Goal: Task Accomplishment & Management: Manage account settings

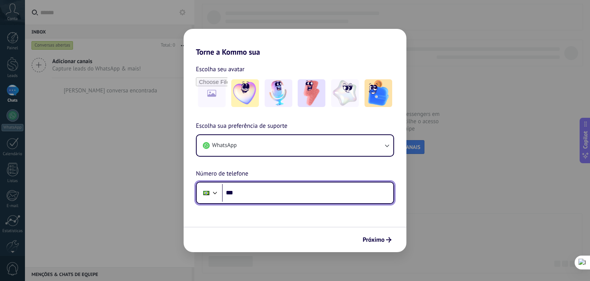
click at [273, 189] on input "***" at bounding box center [307, 193] width 171 height 18
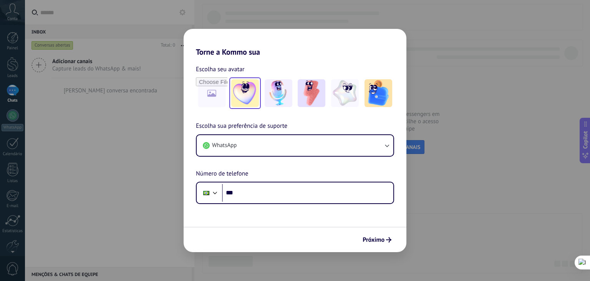
click at [244, 102] on img at bounding box center [245, 93] width 28 height 28
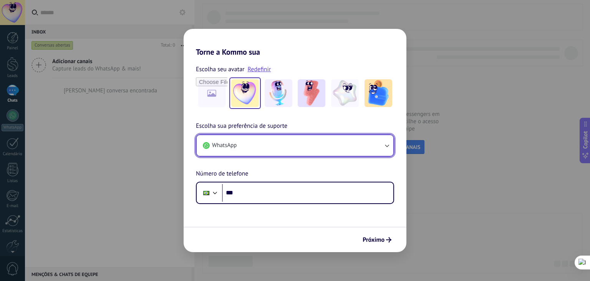
click at [256, 144] on button "WhatsApp" at bounding box center [295, 145] width 197 height 21
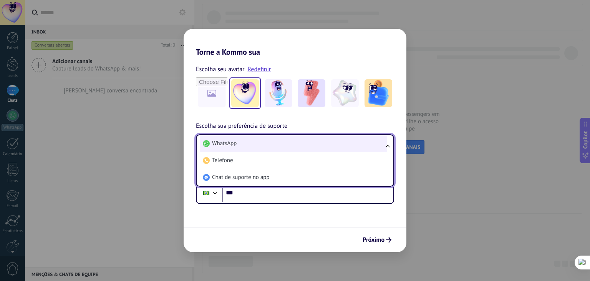
click at [257, 149] on li "WhatsApp" at bounding box center [294, 143] width 188 height 17
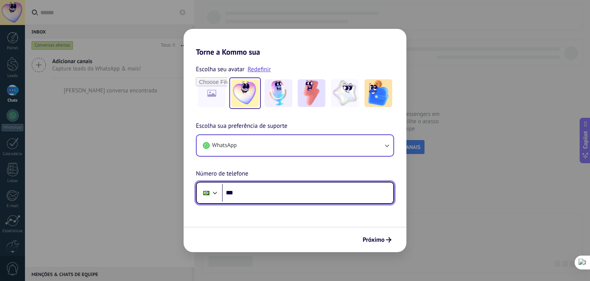
click at [259, 191] on input "***" at bounding box center [307, 193] width 171 height 18
type input "**********"
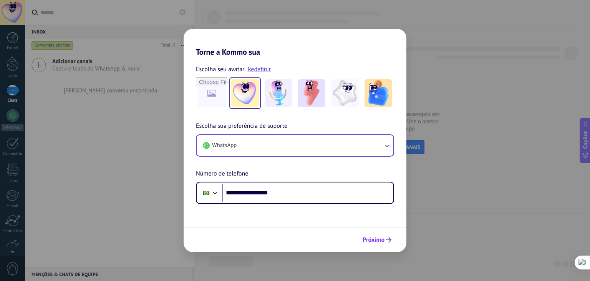
click at [374, 237] on span "Próximo" at bounding box center [374, 239] width 22 height 5
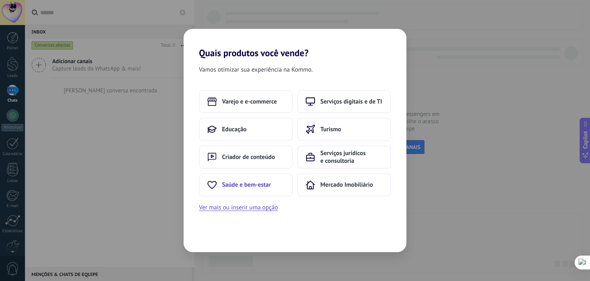
click at [259, 185] on span "Saúde e bem-estar" at bounding box center [246, 185] width 49 height 8
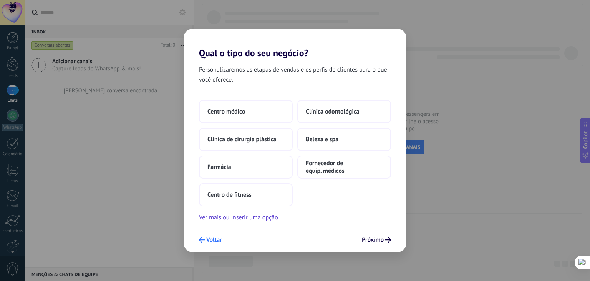
click at [211, 240] on span "Voltar" at bounding box center [214, 239] width 16 height 5
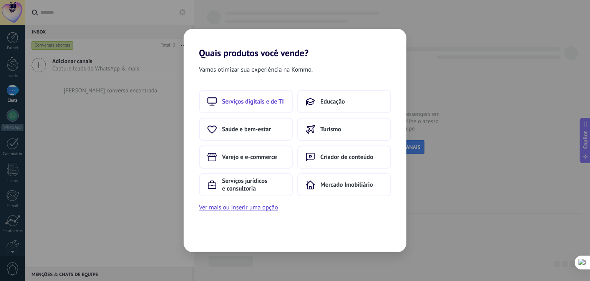
click at [243, 105] on button "Serviços digitais e de TI" at bounding box center [246, 101] width 94 height 23
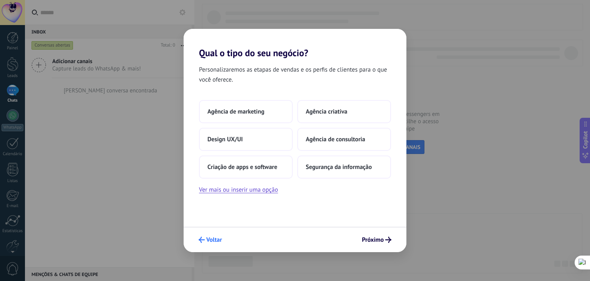
click at [213, 237] on span "Voltar" at bounding box center [214, 239] width 16 height 5
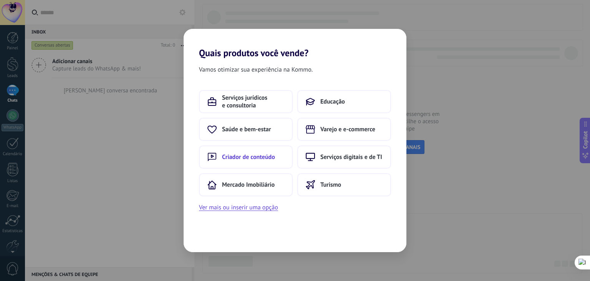
click at [261, 157] on span "Criador de conteúdo" at bounding box center [248, 157] width 53 height 8
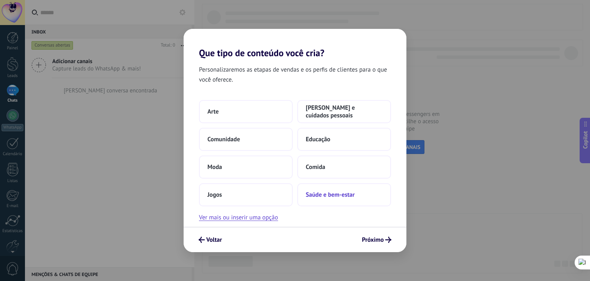
click at [313, 195] on span "Saúde e bem-estar" at bounding box center [330, 195] width 49 height 8
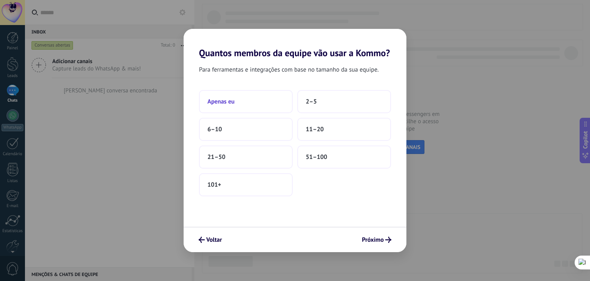
click at [269, 105] on button "Apenas eu" at bounding box center [246, 101] width 94 height 23
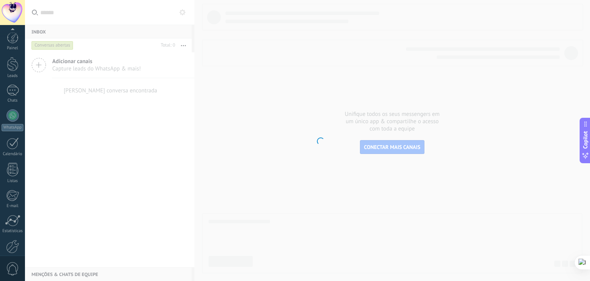
scroll to position [39, 0]
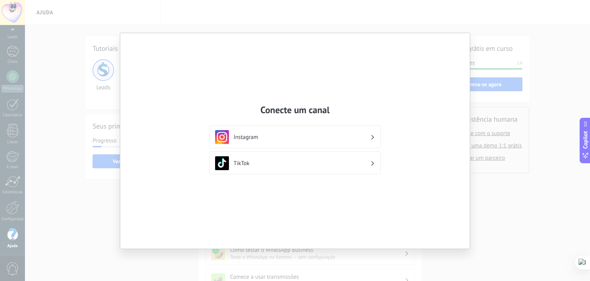
click at [314, 218] on div "Conecte um canal Instagram TikTok" at bounding box center [295, 140] width 350 height 215
click at [114, 204] on div "Conecte um canal Instagram TikTok" at bounding box center [295, 140] width 590 height 281
click at [271, 136] on h3 "Instagram" at bounding box center [302, 136] width 137 height 7
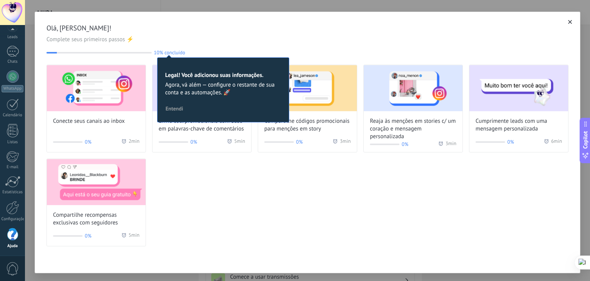
click at [569, 19] on button "button" at bounding box center [571, 22] width 8 height 8
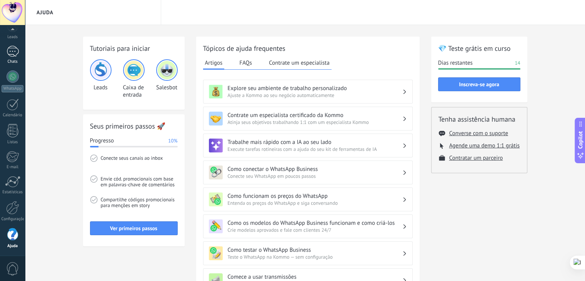
click at [8, 61] on div "Chats" at bounding box center [13, 61] width 22 height 5
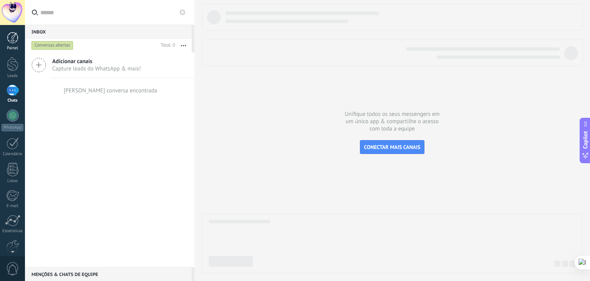
click at [10, 41] on div at bounding box center [13, 38] width 12 height 12
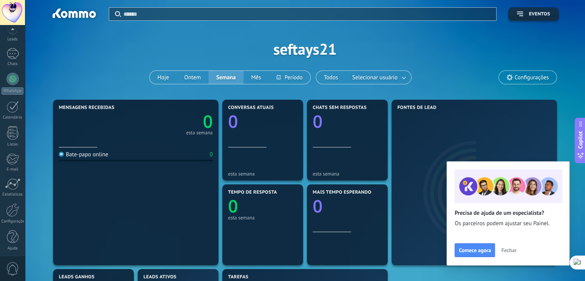
scroll to position [39, 0]
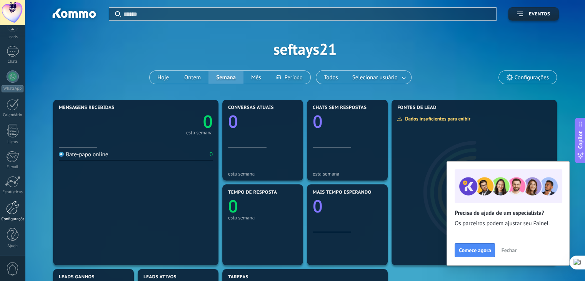
click at [8, 218] on div "Configurações" at bounding box center [13, 218] width 22 height 5
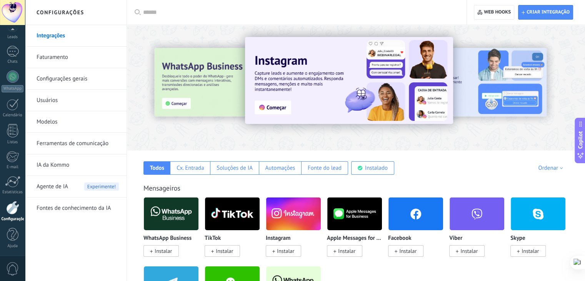
click at [78, 60] on link "Faturamento" at bounding box center [78, 58] width 82 height 22
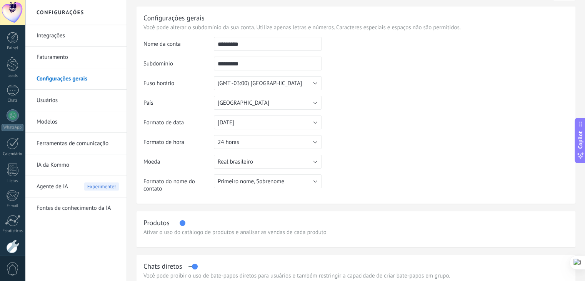
click at [58, 123] on link "Modelos" at bounding box center [78, 122] width 82 height 22
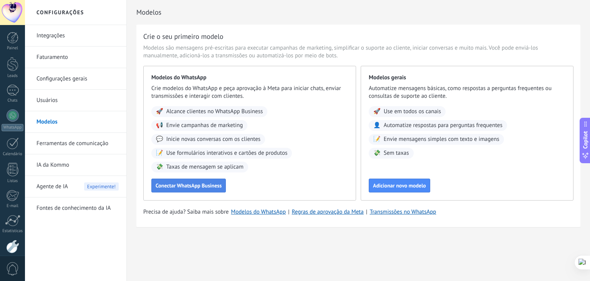
click at [217, 185] on span "Conectar WhatsApp Business" at bounding box center [189, 185] width 66 height 5
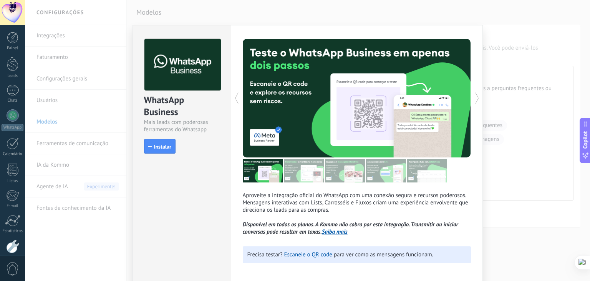
scroll to position [34, 0]
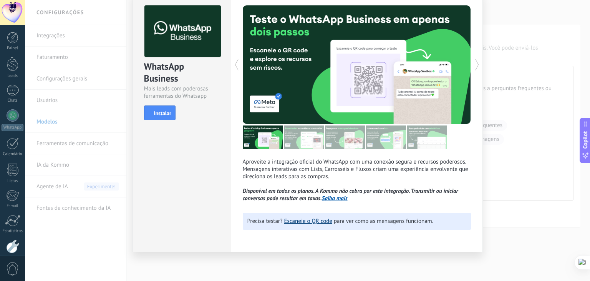
click at [303, 222] on link "Escaneie o QR code" at bounding box center [308, 220] width 48 height 7
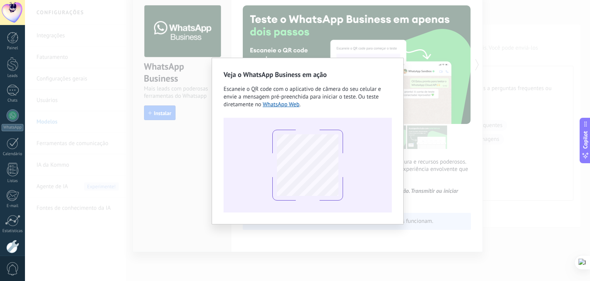
click at [146, 127] on div "Veja o WhatsApp Business em ação Escaneie o QR code com o aplicativo de câmera …" at bounding box center [307, 140] width 565 height 281
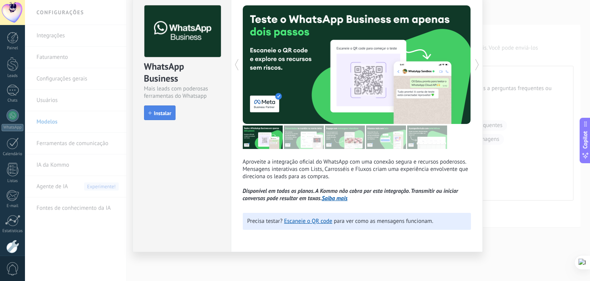
click at [160, 110] on span "Instalar" at bounding box center [162, 112] width 17 height 5
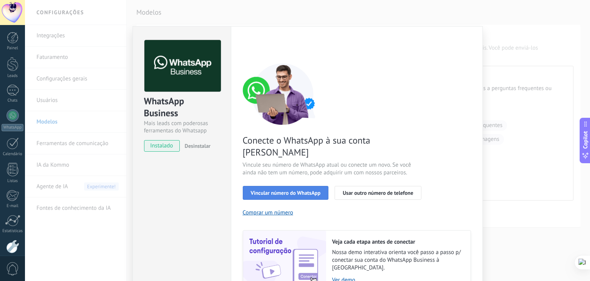
click at [288, 190] on span "Vincular número do WhatsApp" at bounding box center [286, 192] width 70 height 5
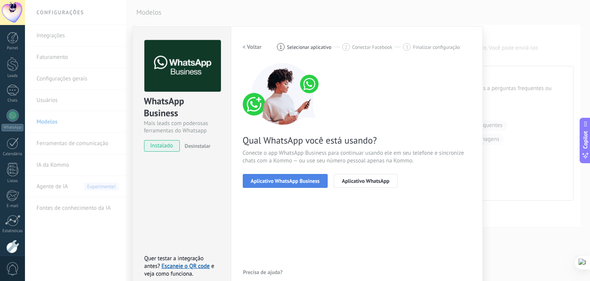
click at [319, 182] on button "Aplicativo WhatsApp Business" at bounding box center [285, 181] width 85 height 14
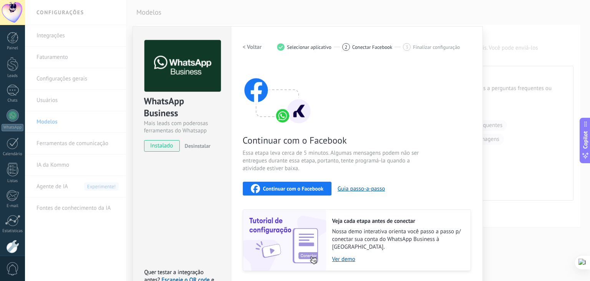
click at [496, 62] on div "WhatsApp Business Mais leads com poderosas ferramentas do Whatsapp instalado De…" at bounding box center [307, 140] width 565 height 281
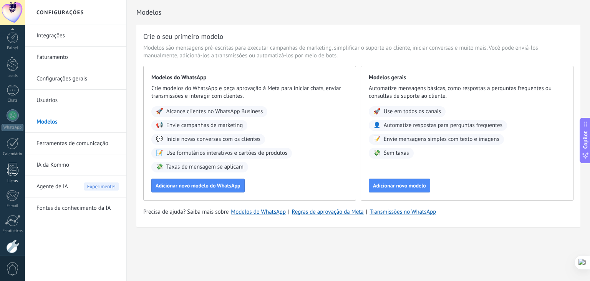
scroll to position [39, 0]
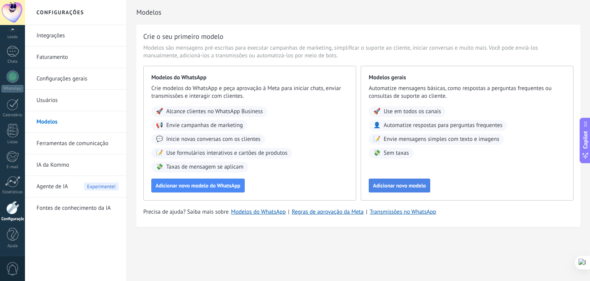
drag, startPoint x: 395, startPoint y: 173, endPoint x: 414, endPoint y: 190, distance: 25.6
click at [414, 190] on div "Modelos gerais Automatize mensagens básicas, como respostas a perguntas frequen…" at bounding box center [467, 133] width 213 height 135
click at [414, 190] on button "Adicionar novo modelo" at bounding box center [400, 185] width 62 height 14
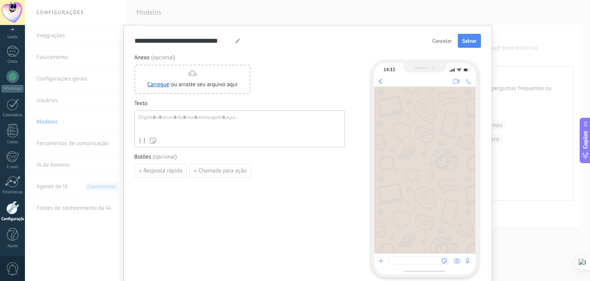
click at [99, 102] on div "**********" at bounding box center [307, 140] width 565 height 281
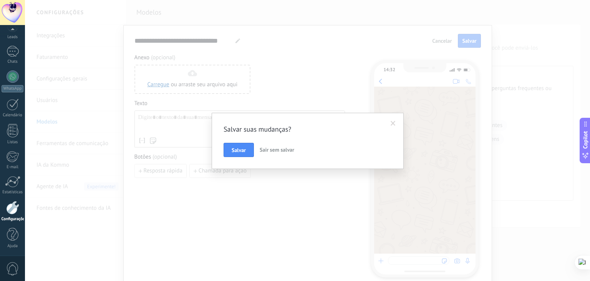
click at [289, 149] on span "Sair sem salvar" at bounding box center [277, 149] width 35 height 7
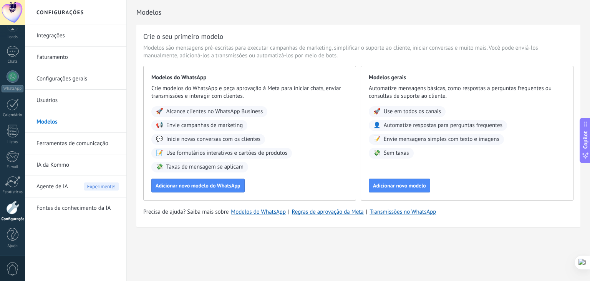
click at [13, 206] on div at bounding box center [12, 207] width 13 height 13
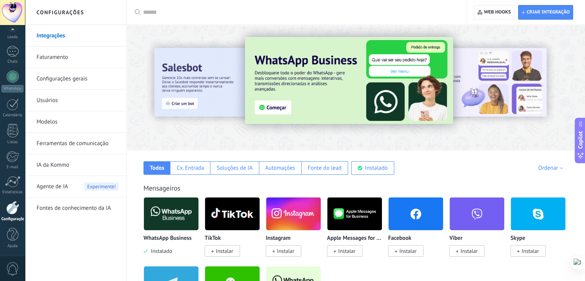
click at [81, 74] on link "Configurações gerais" at bounding box center [78, 79] width 82 height 22
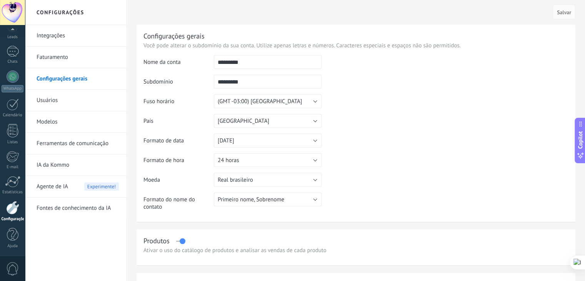
click at [71, 168] on link "IA da Kommo" at bounding box center [78, 165] width 82 height 22
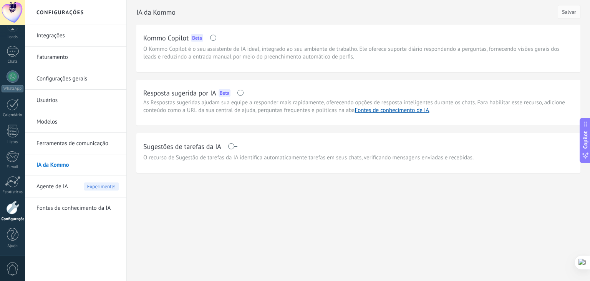
click at [74, 182] on div "Agente de IA Experimente!" at bounding box center [78, 187] width 82 height 22
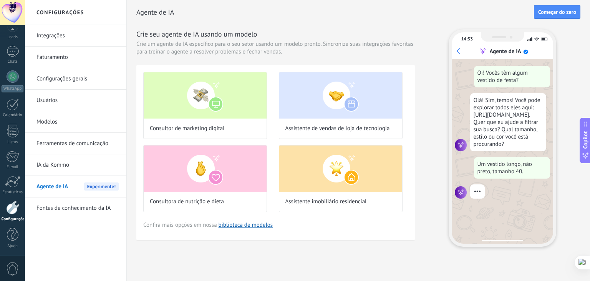
click at [12, 122] on div "Painel Leads Chats WhatsApp Clientes" at bounding box center [12, 124] width 25 height 263
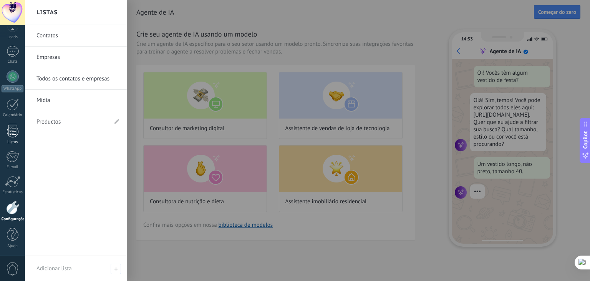
click at [14, 127] on div at bounding box center [13, 130] width 12 height 13
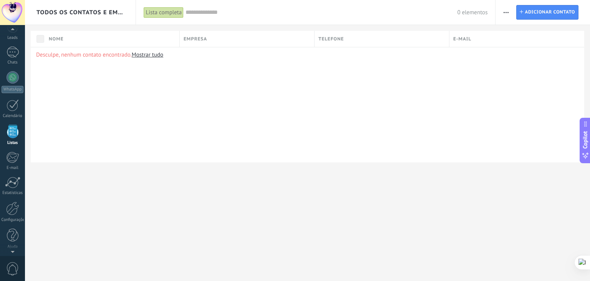
scroll to position [38, 0]
click at [13, 201] on div at bounding box center [12, 207] width 13 height 13
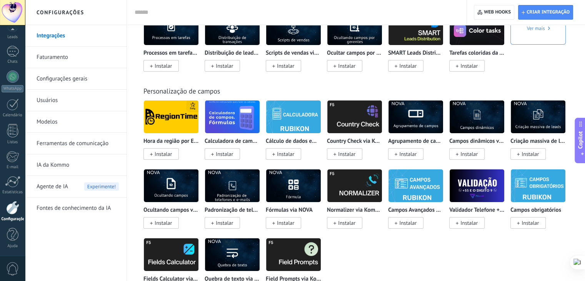
scroll to position [2644, 0]
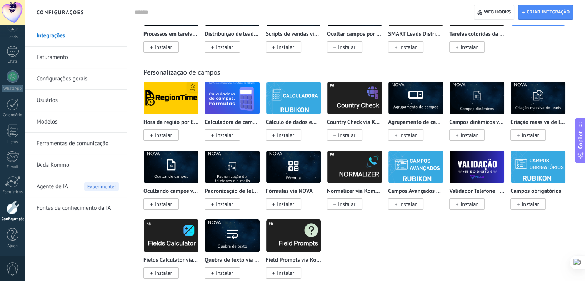
click at [88, 61] on link "Faturamento" at bounding box center [78, 58] width 82 height 22
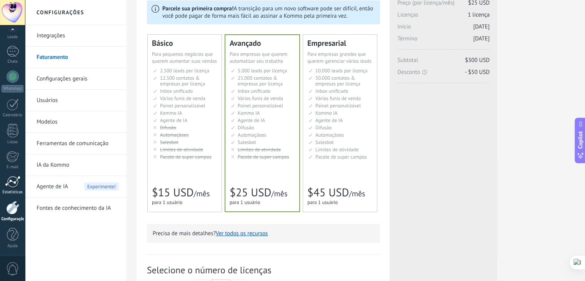
scroll to position [62, 0]
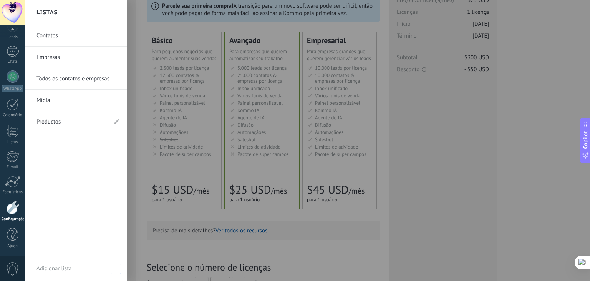
click at [11, 210] on div at bounding box center [12, 207] width 13 height 13
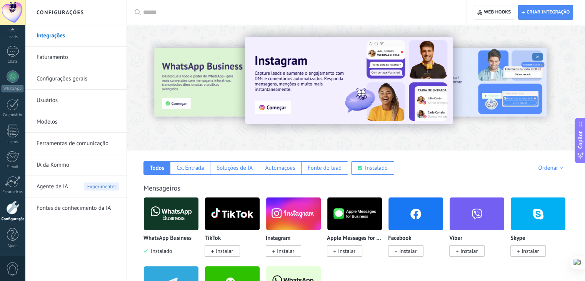
click at [74, 86] on link "Configurações gerais" at bounding box center [78, 79] width 82 height 22
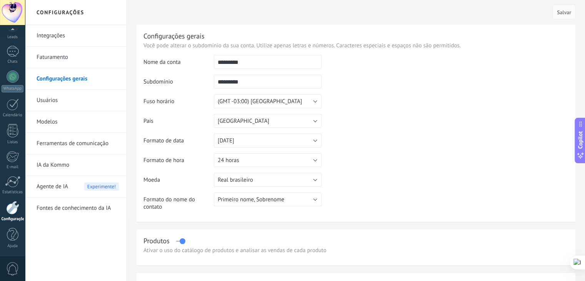
scroll to position [560, 0]
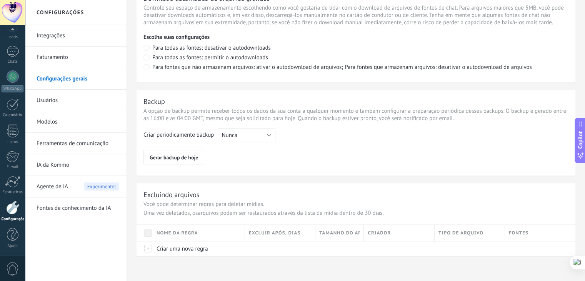
click at [85, 95] on link "Usuários" at bounding box center [78, 101] width 82 height 22
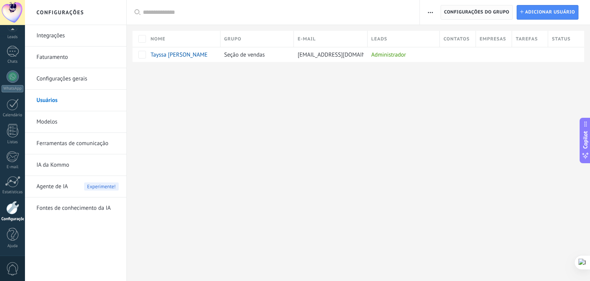
click at [481, 8] on span "Configurações do grupo" at bounding box center [476, 12] width 65 height 14
click at [64, 192] on span "Agente de IA" at bounding box center [53, 187] width 32 height 22
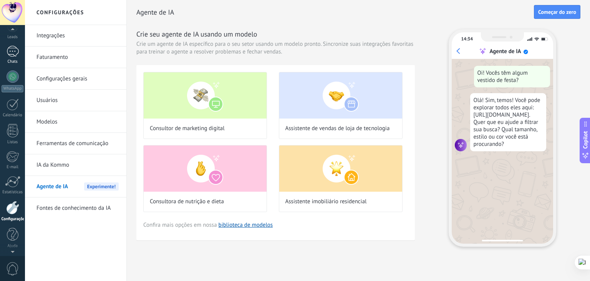
click at [13, 50] on div at bounding box center [13, 51] width 12 height 11
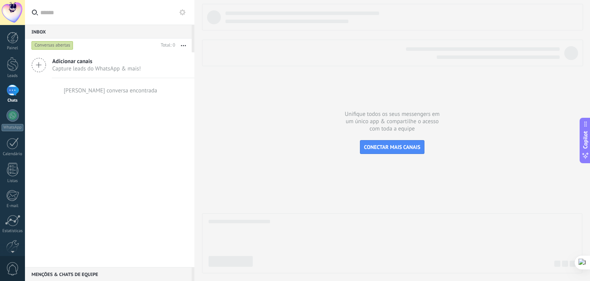
click at [13, 50] on div "Painel" at bounding box center [13, 48] width 22 height 5
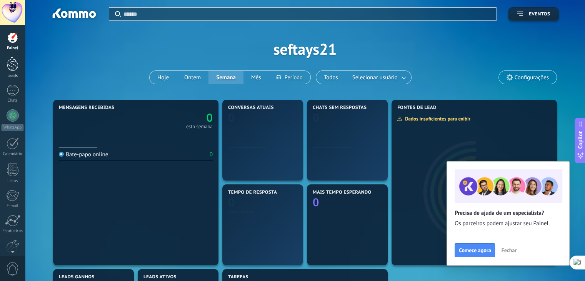
click at [13, 74] on div "Leads" at bounding box center [13, 75] width 22 height 5
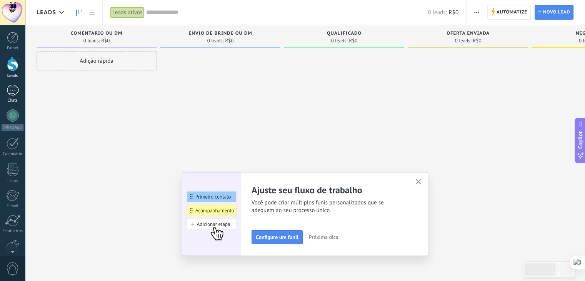
click at [18, 88] on div at bounding box center [13, 90] width 12 height 11
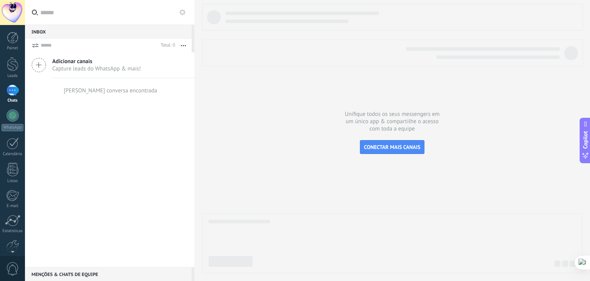
click at [73, 68] on span "Capture leads do WhatsApp & mais!" at bounding box center [96, 68] width 89 height 7
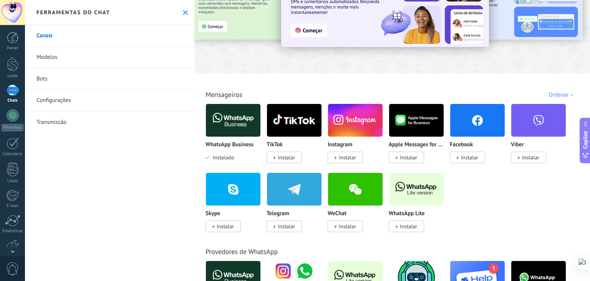
scroll to position [61, 0]
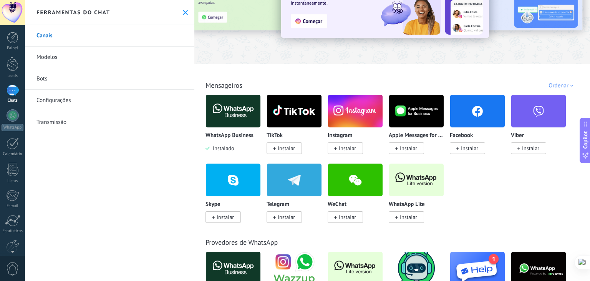
click at [224, 121] on img at bounding box center [233, 110] width 55 height 37
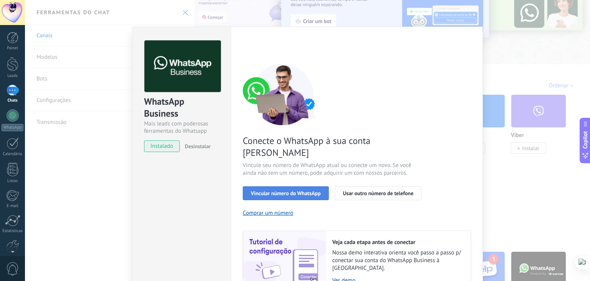
click at [311, 186] on button "Vincular número do WhatsApp" at bounding box center [286, 193] width 86 height 14
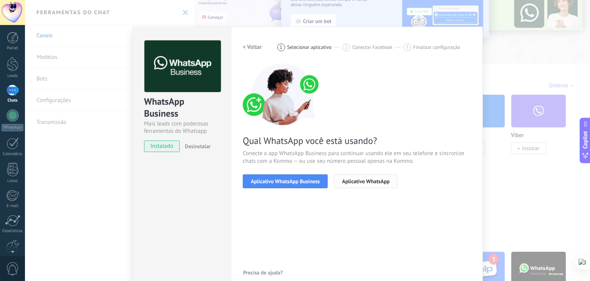
click at [364, 178] on span "Aplicativo WhatsApp" at bounding box center [366, 180] width 48 height 5
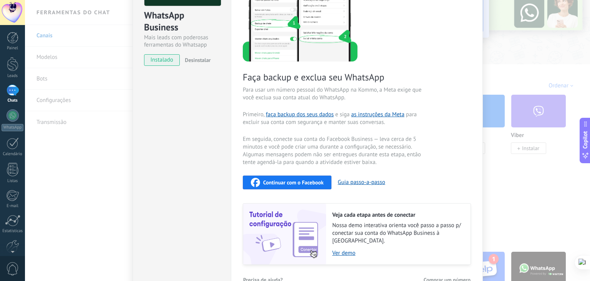
scroll to position [87, 0]
click at [524, 121] on div "WhatsApp Business Mais leads com poderosas ferramentas do Whatsapp instalado De…" at bounding box center [307, 140] width 565 height 281
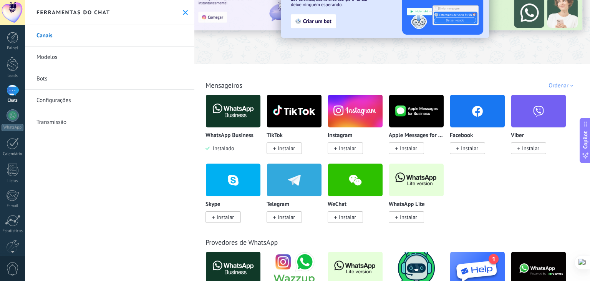
scroll to position [0, 0]
